Goal: Transaction & Acquisition: Purchase product/service

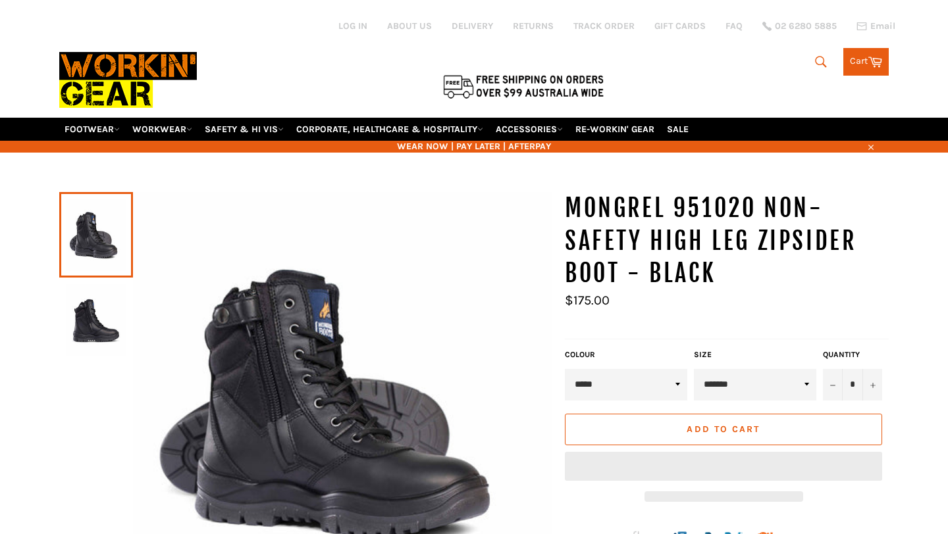
click at [748, 369] on select "**********" at bounding box center [755, 385] width 122 height 32
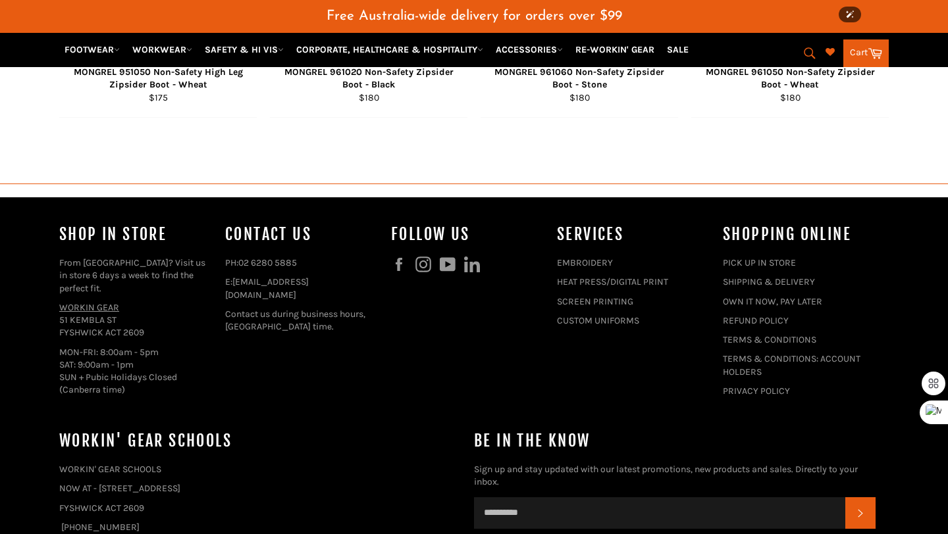
scroll to position [1457, 0]
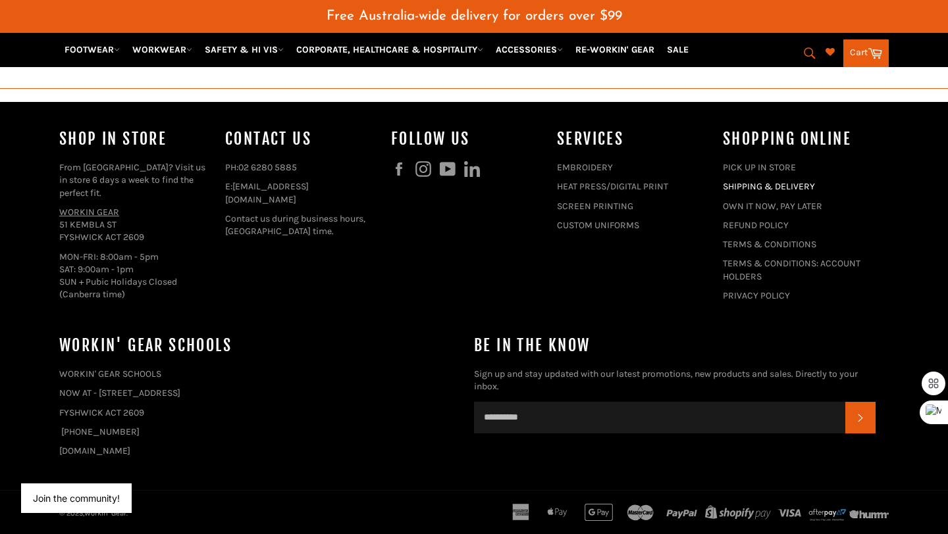
click at [762, 190] on link "SHIPPING & DELIVERY" at bounding box center [769, 186] width 92 height 11
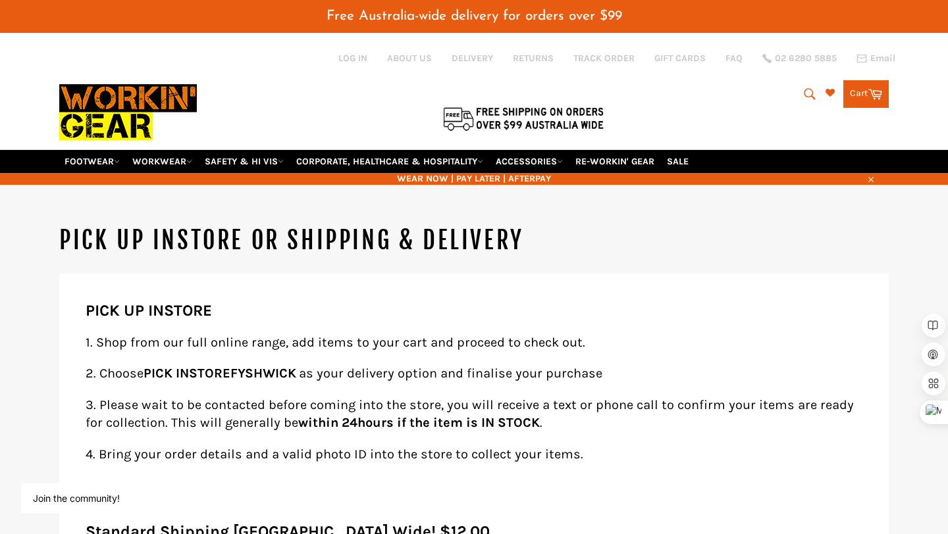
click at [808, 88] on icon "submit" at bounding box center [809, 93] width 11 height 11
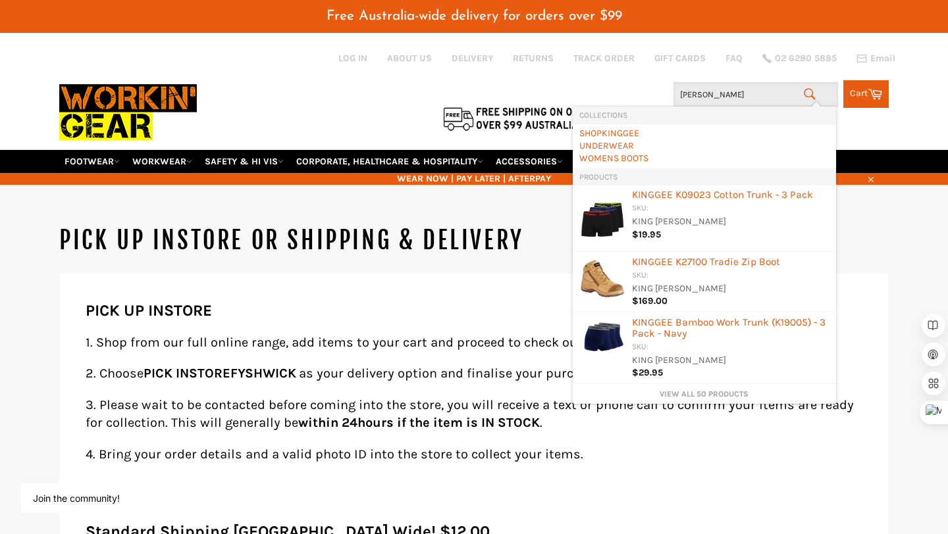
type input "king gee"
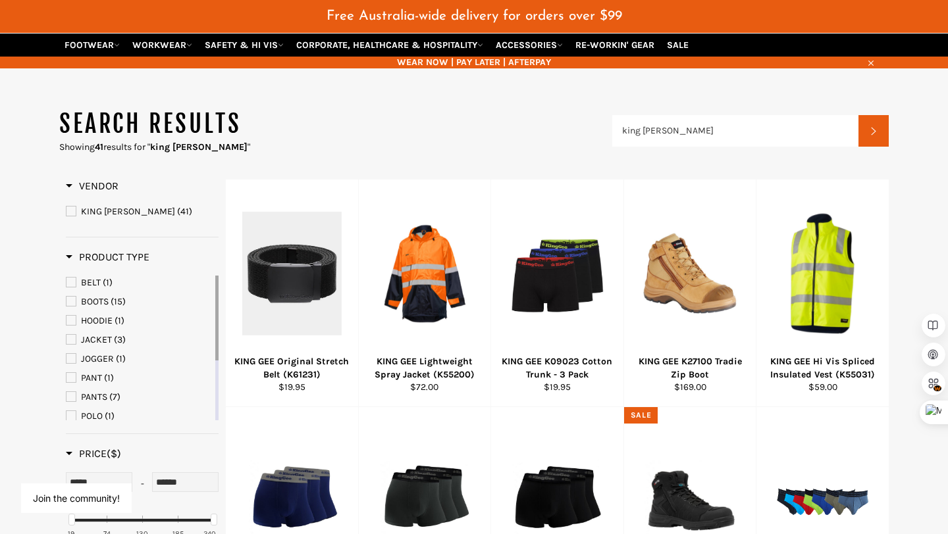
scroll to position [119, 0]
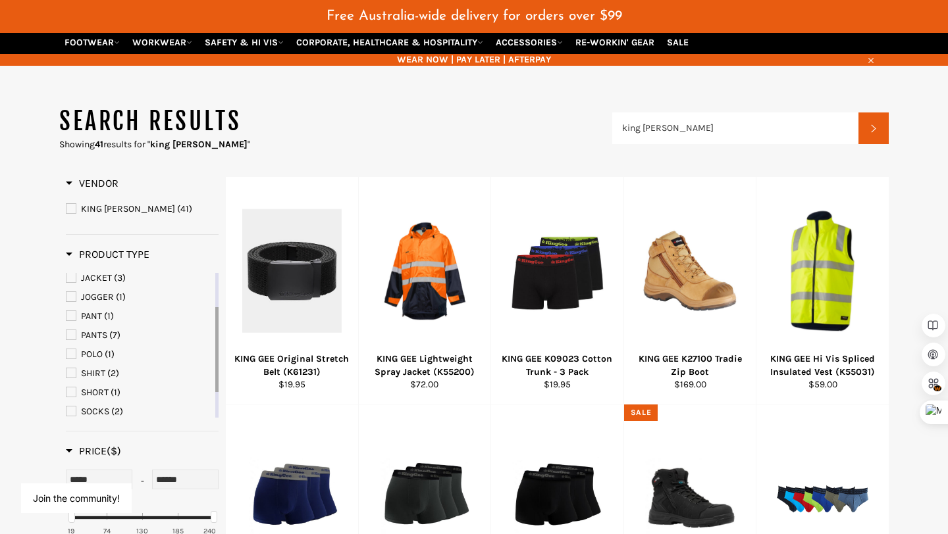
click at [67, 388] on span "SHORT" at bounding box center [70, 392] width 9 height 9
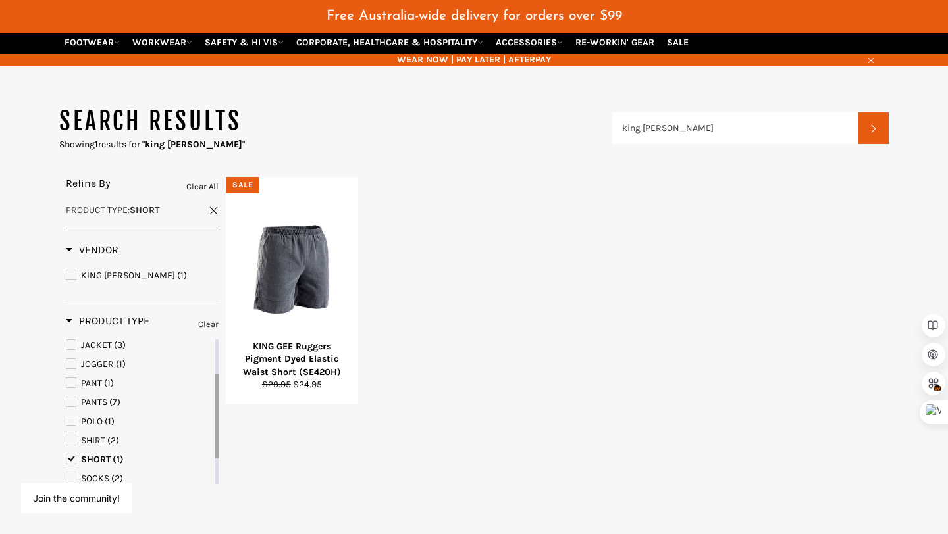
click at [74, 455] on span "SHORT" at bounding box center [70, 459] width 9 height 9
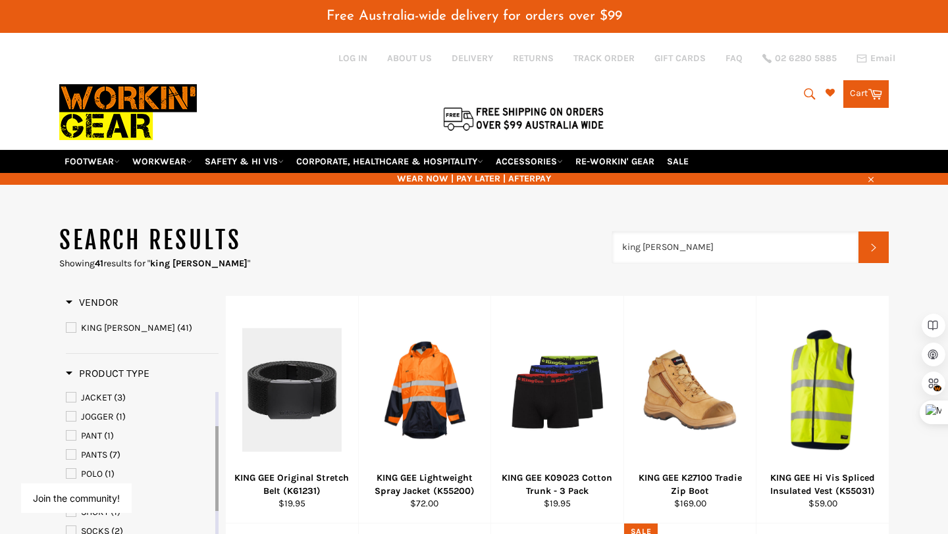
click at [648, 235] on input "king gee" at bounding box center [735, 248] width 246 height 32
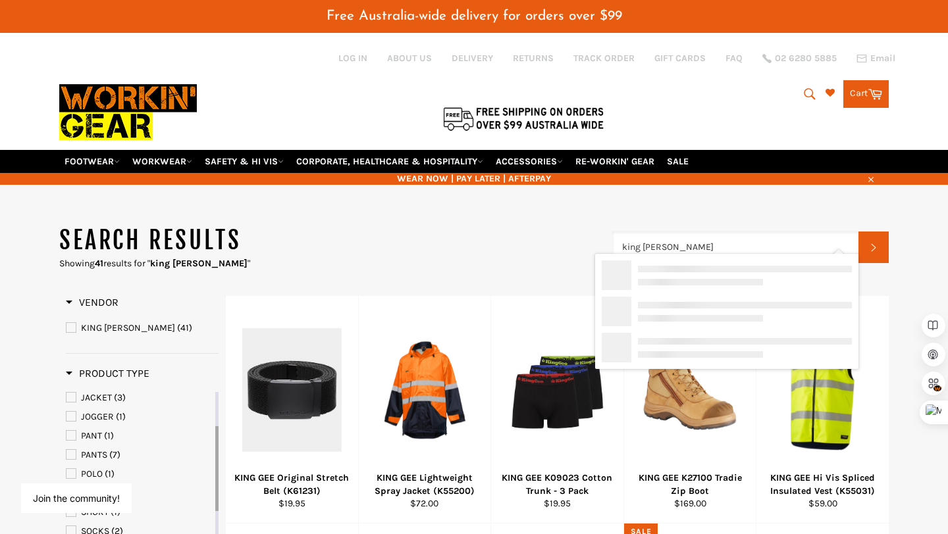
click at [648, 235] on input "king gee" at bounding box center [735, 248] width 246 height 32
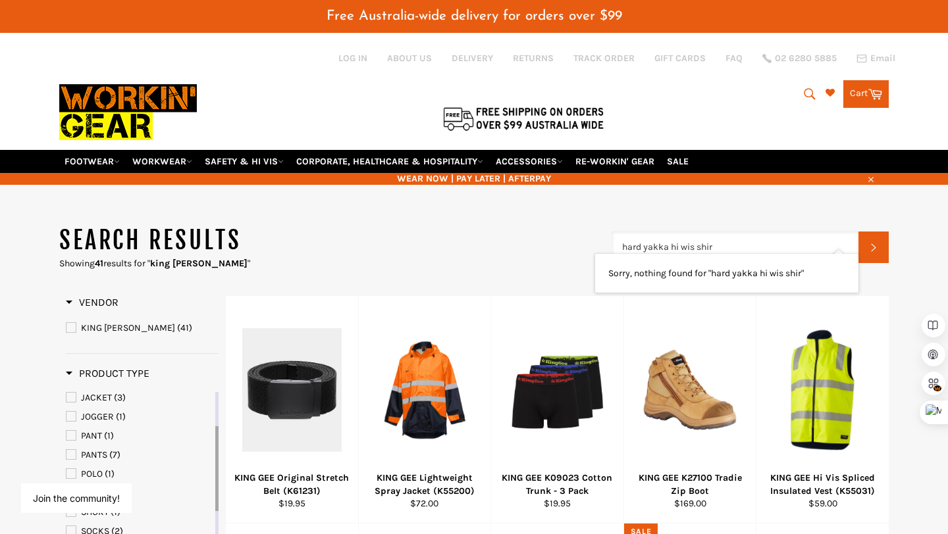
type input "hard yakka hi wis shirt"
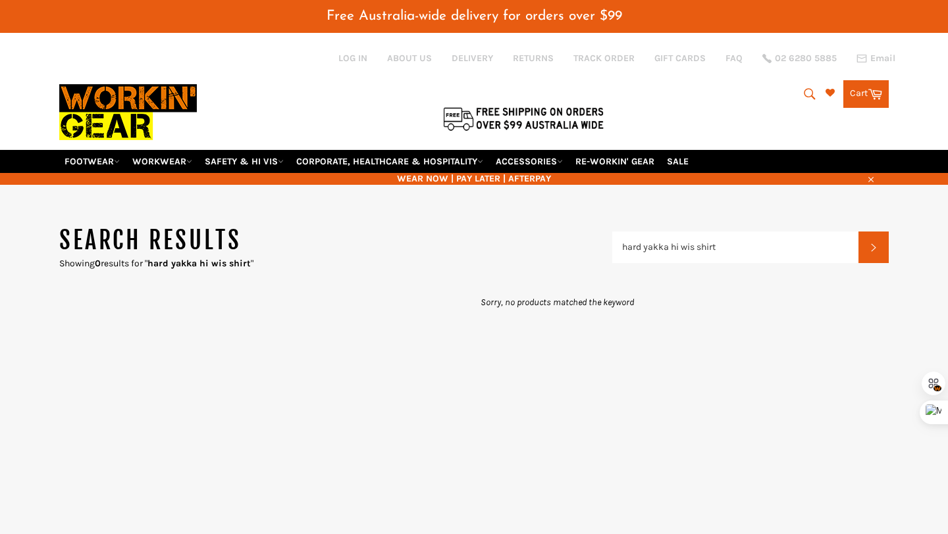
click at [689, 232] on input "hard yakka hi wis shirt" at bounding box center [735, 248] width 246 height 32
type input "hard yakka hi vis shirt"
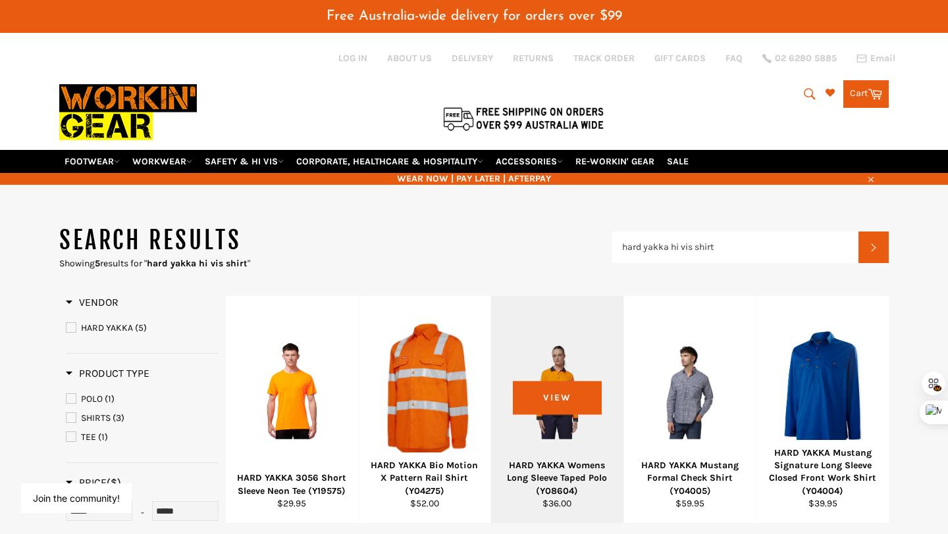
click at [585, 336] on div at bounding box center [556, 390] width 99 height 155
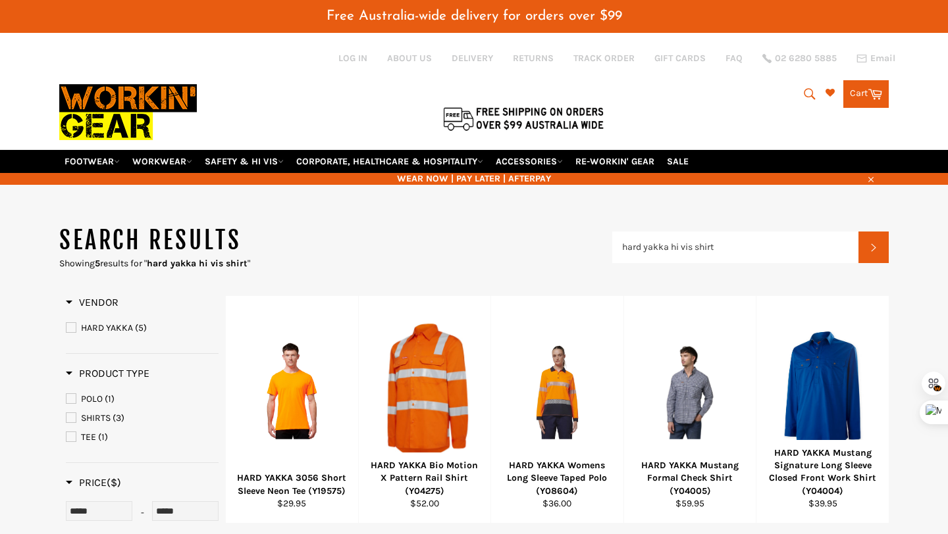
click at [846, 89] on link "Cart Cart 0 items" at bounding box center [865, 94] width 45 height 28
